Goal: Check status: Check status

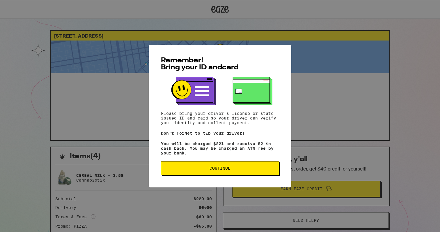
click at [195, 170] on span "Continue" at bounding box center [220, 168] width 108 height 4
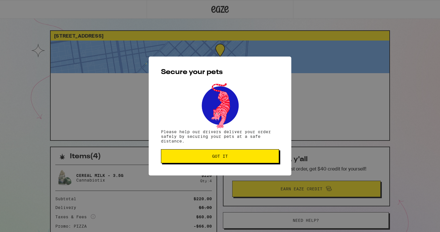
click at [201, 158] on span "Got it" at bounding box center [220, 156] width 108 height 4
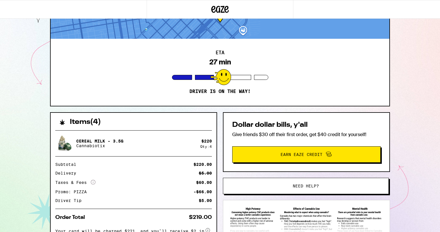
scroll to position [4, 0]
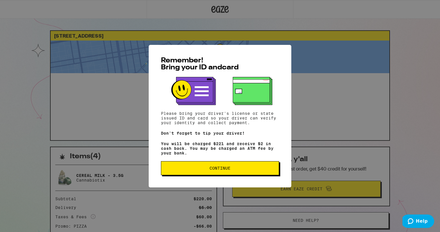
click at [225, 170] on span "Continue" at bounding box center [220, 168] width 21 height 4
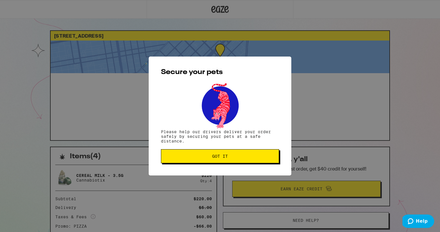
click at [221, 157] on span "Got it" at bounding box center [220, 156] width 16 height 4
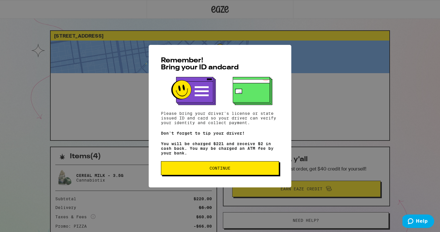
click at [213, 168] on span "Continue" at bounding box center [220, 168] width 21 height 4
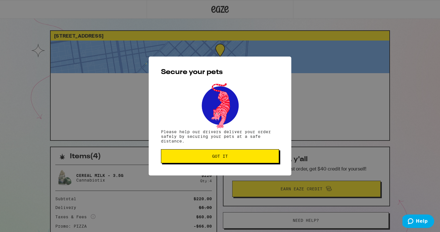
click at [213, 161] on button "Got it" at bounding box center [220, 156] width 118 height 14
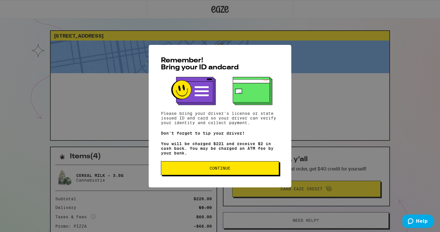
click at [211, 175] on button "Continue" at bounding box center [220, 168] width 118 height 14
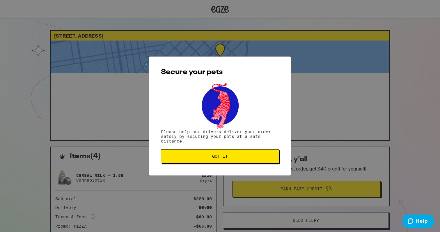
click at [223, 154] on button "Got it" at bounding box center [220, 156] width 118 height 14
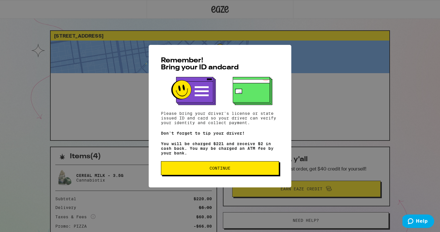
click at [197, 168] on button "Continue" at bounding box center [220, 168] width 118 height 14
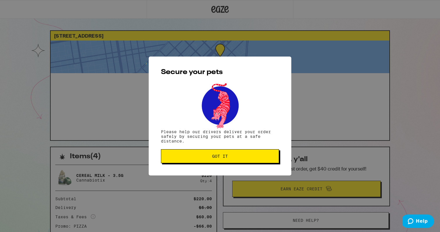
click at [196, 154] on button "Got it" at bounding box center [220, 156] width 118 height 14
